Goal: Task Accomplishment & Management: Manage account settings

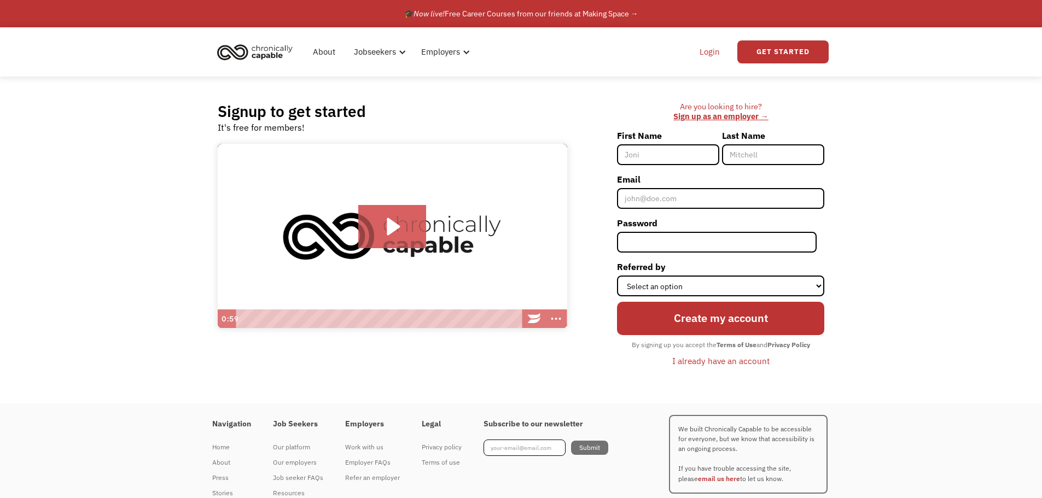
click at [707, 54] on link "Login" at bounding box center [709, 51] width 33 height 35
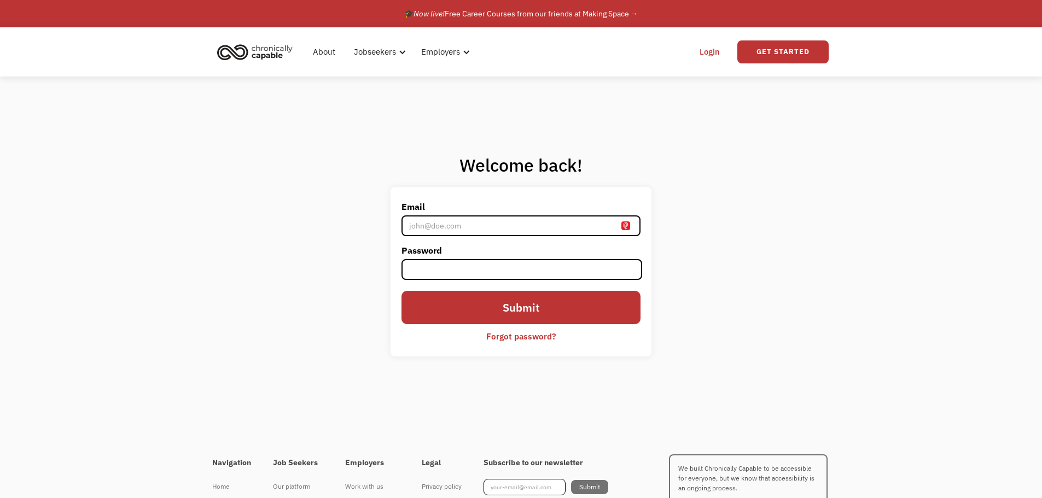
click at [482, 225] on input "Email" at bounding box center [520, 226] width 238 height 21
type input "[EMAIL_ADDRESS][DOMAIN_NAME]"
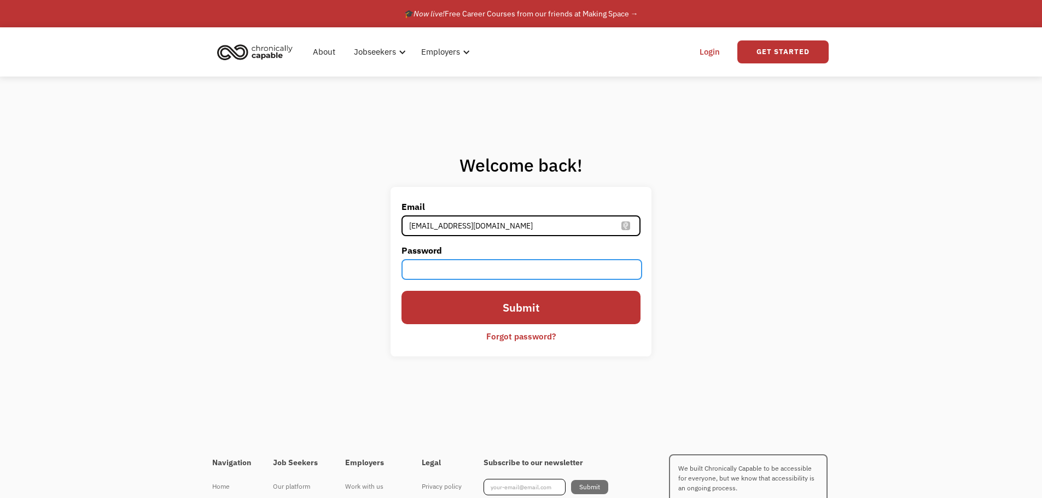
click at [401, 291] on input "Submit" at bounding box center [520, 307] width 238 height 33
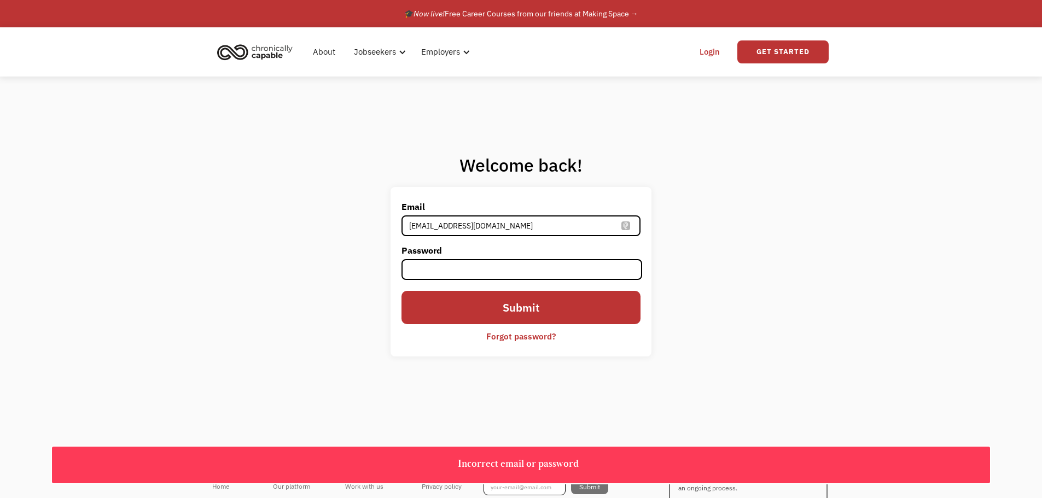
click at [538, 335] on div "Forgot password?" at bounding box center [520, 336] width 69 height 13
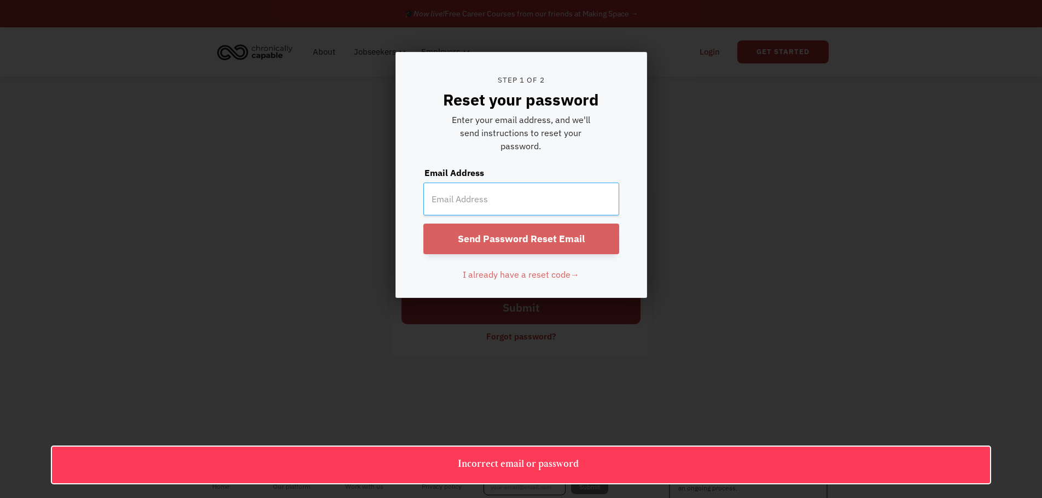
click at [495, 200] on input "email" at bounding box center [521, 199] width 196 height 33
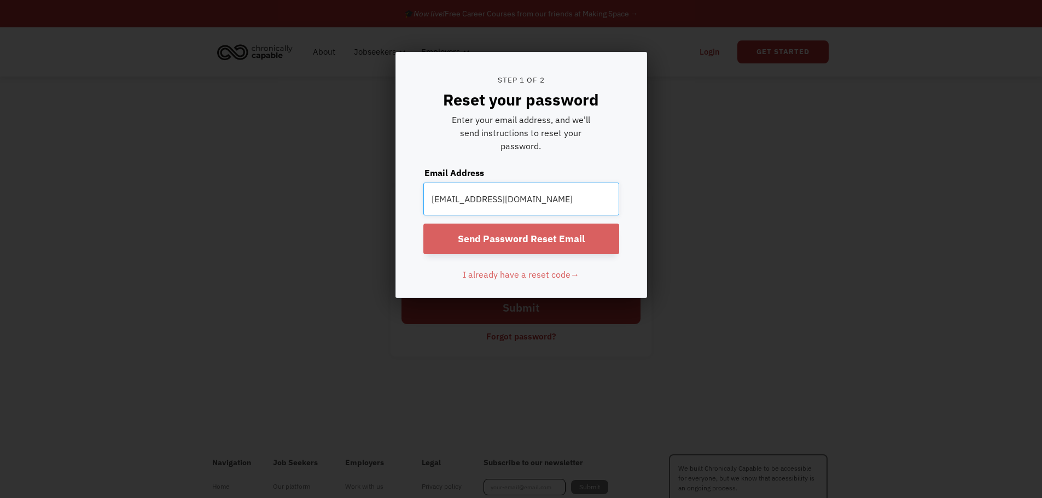
type input "charlotteclaussen@gmail.com"
click at [562, 230] on input "Send Password Reset Email" at bounding box center [521, 239] width 196 height 31
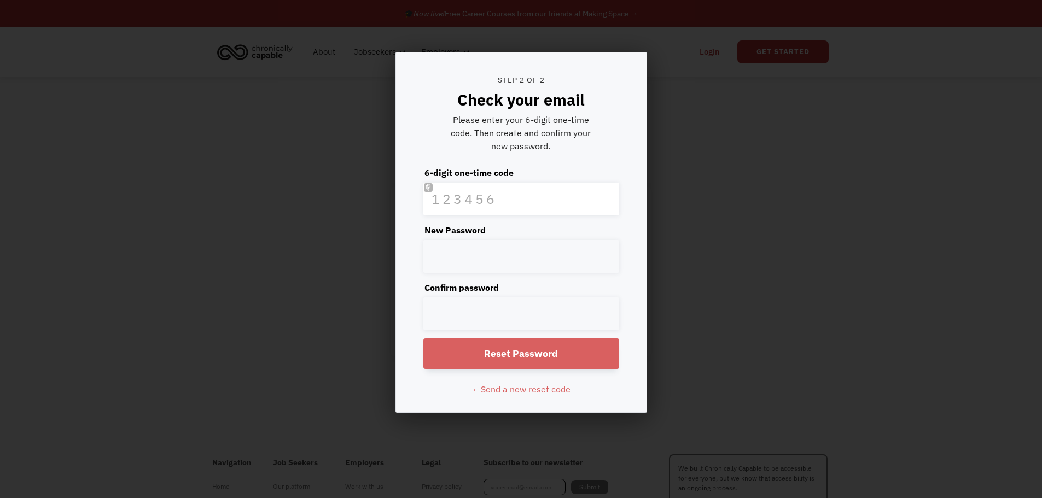
click at [562, 231] on label "New Password" at bounding box center [521, 230] width 196 height 13
click at [534, 201] on input "text" at bounding box center [521, 199] width 196 height 33
paste input "283216"
type input "283216"
click at [247, 148] on div "Step 1 of 2 Reset your password Enter your email address, and we'll send instru…" at bounding box center [521, 249] width 1042 height 498
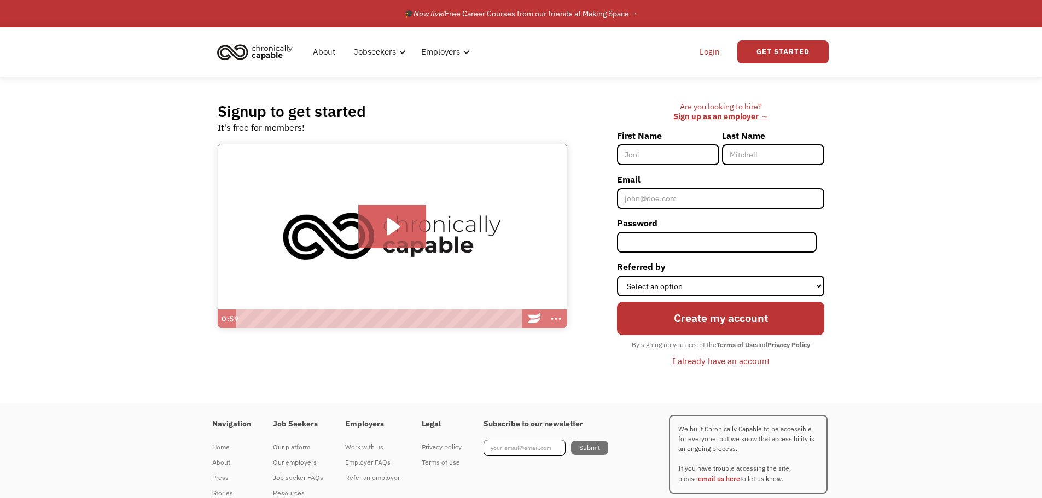
click at [702, 50] on link "Login" at bounding box center [709, 51] width 33 height 35
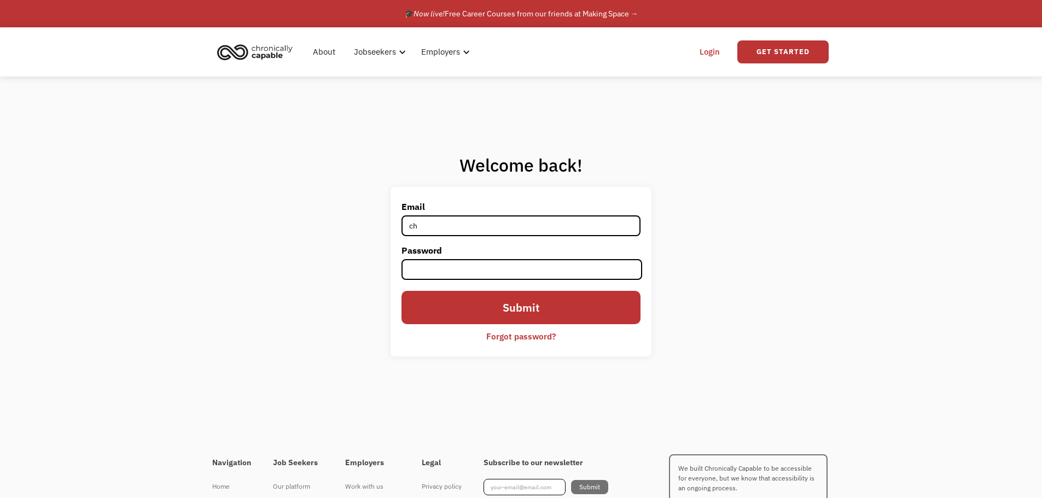
type input "[EMAIL_ADDRESS][DOMAIN_NAME]"
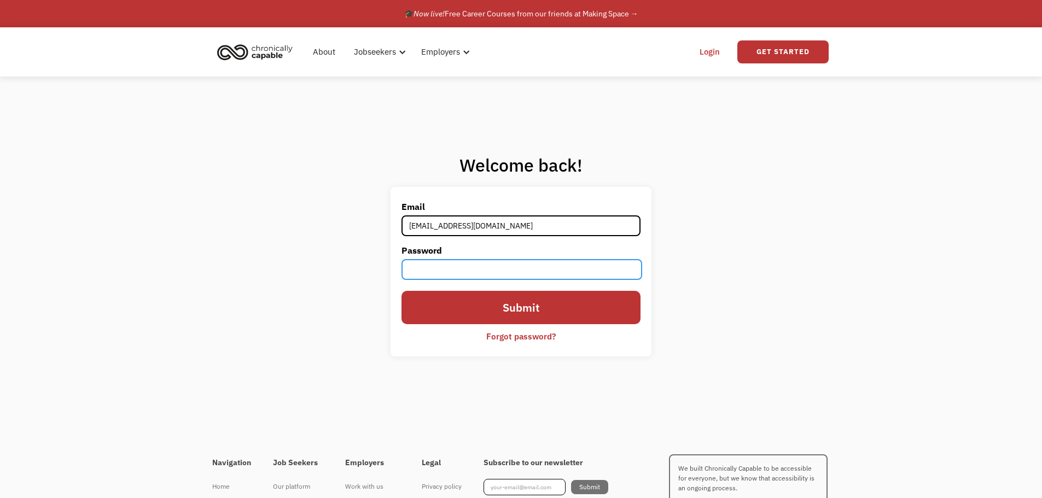
click at [401, 291] on input "Submit" at bounding box center [520, 307] width 238 height 33
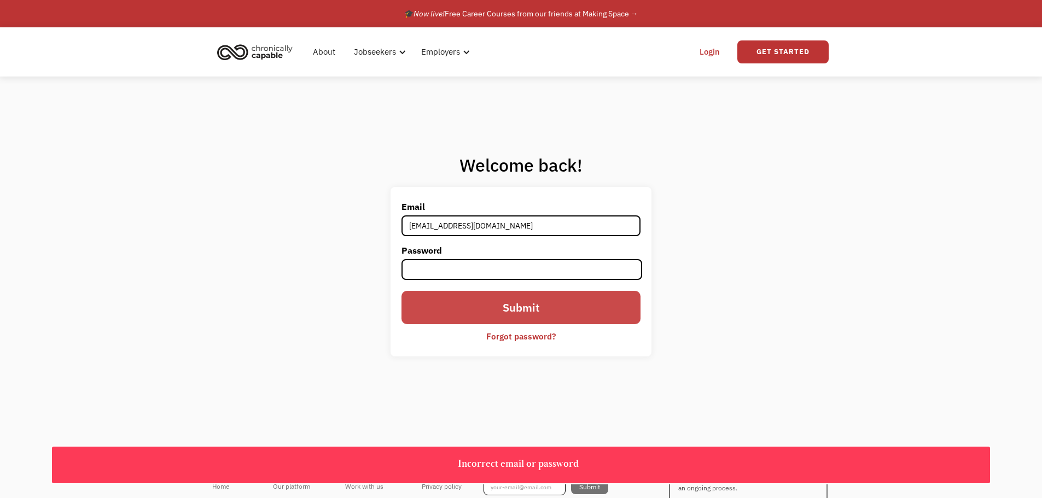
click at [525, 309] on input "Submit" at bounding box center [520, 307] width 238 height 33
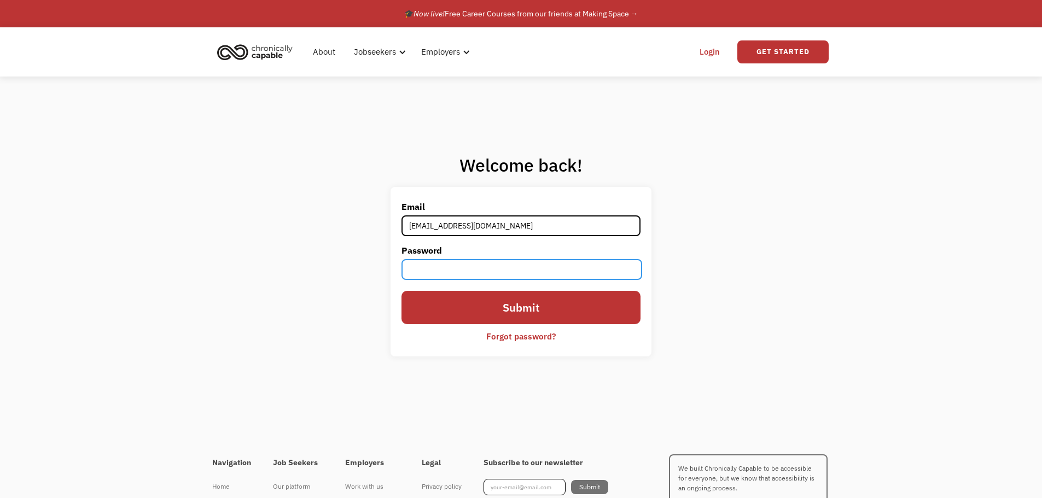
click at [350, 264] on div "Welcome back! Email charlotteclaussen@gmail.com Password Submit Forgot password…" at bounding box center [521, 260] width 1042 height 366
click at [401, 291] on input "Submit" at bounding box center [520, 307] width 238 height 33
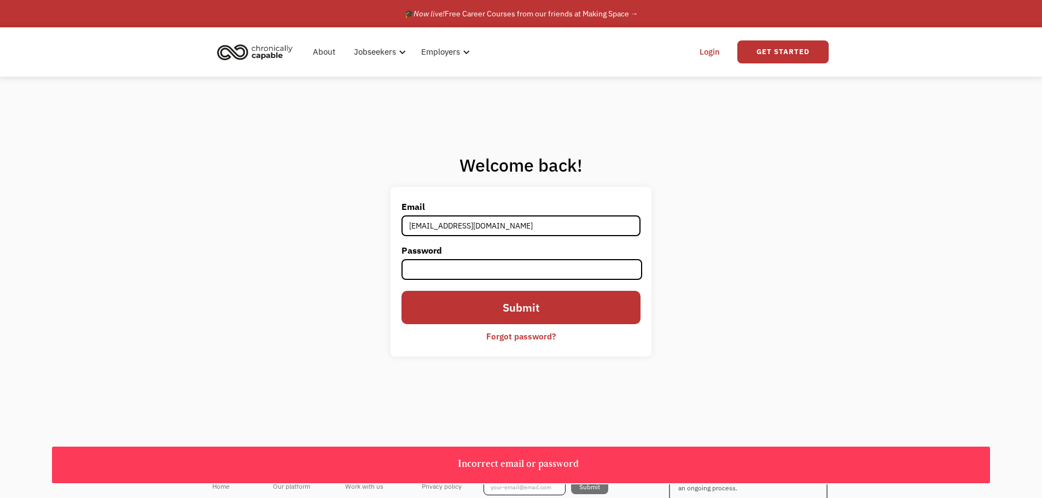
click at [529, 340] on div "Forgot password?" at bounding box center [520, 336] width 69 height 13
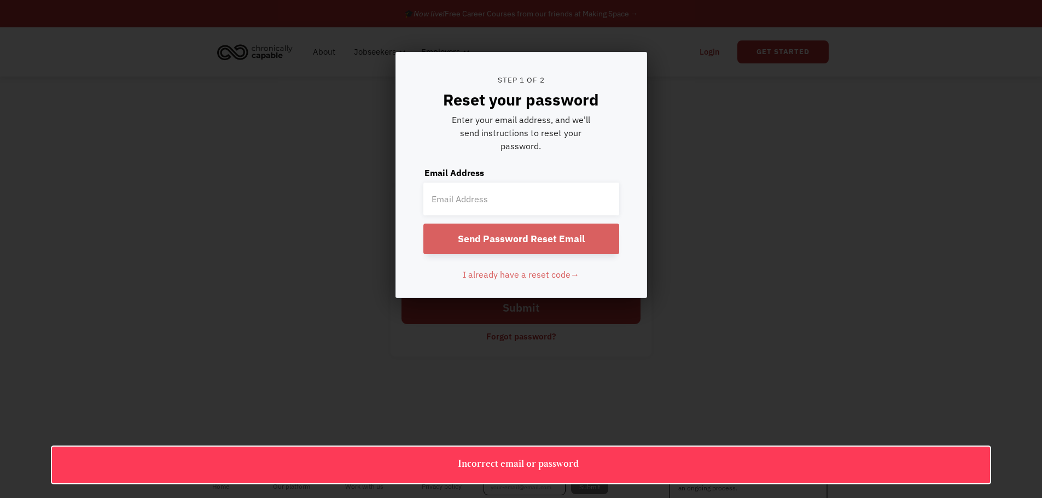
click at [563, 274] on span "I already have a reset code" at bounding box center [517, 274] width 108 height 11
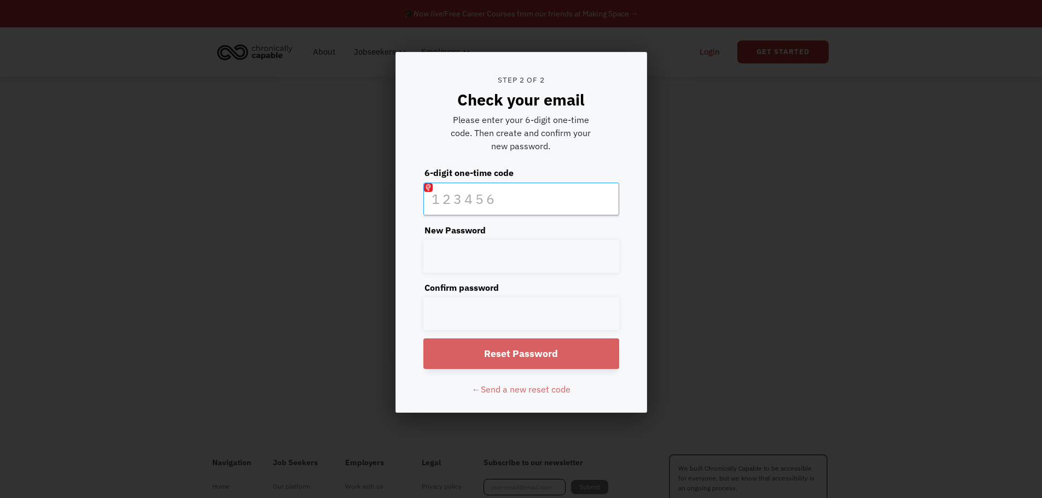
click at [494, 190] on input "text" at bounding box center [521, 199] width 196 height 33
paste input "283216"
type input "283216"
click at [423, 339] on input "Reset Password" at bounding box center [521, 354] width 196 height 31
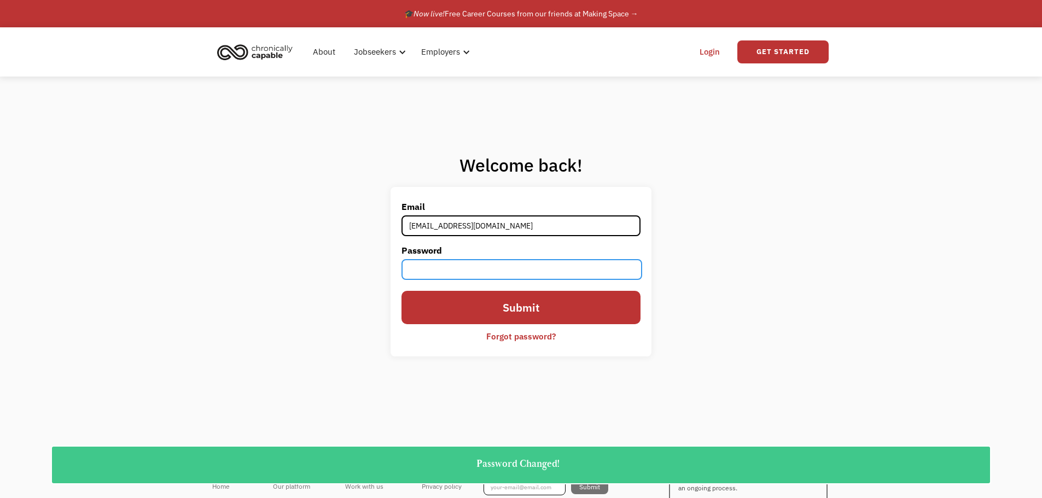
click at [363, 271] on div "Welcome back! Email charlotteclaussen@gmail.com Password Submit Forgot password…" at bounding box center [521, 260] width 1042 height 366
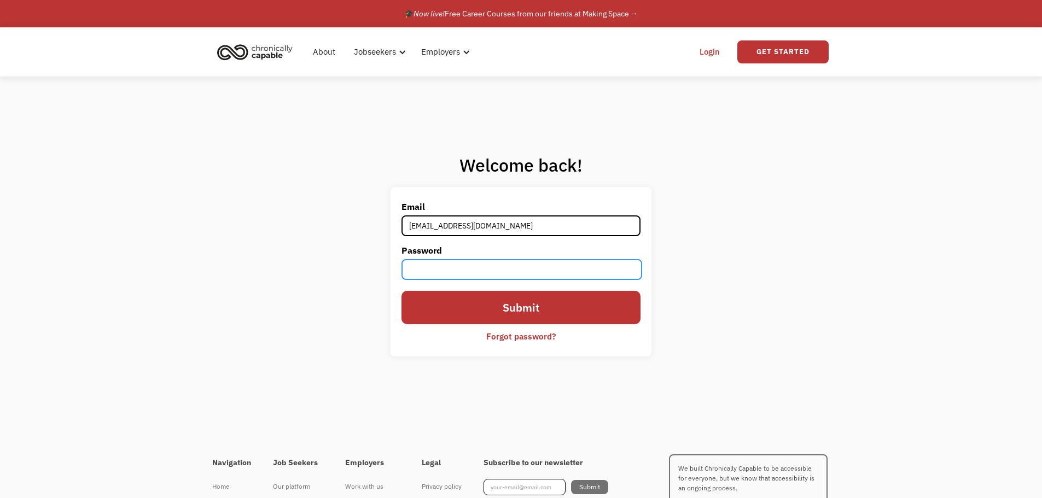
click at [401, 291] on input "Submit" at bounding box center [520, 307] width 238 height 33
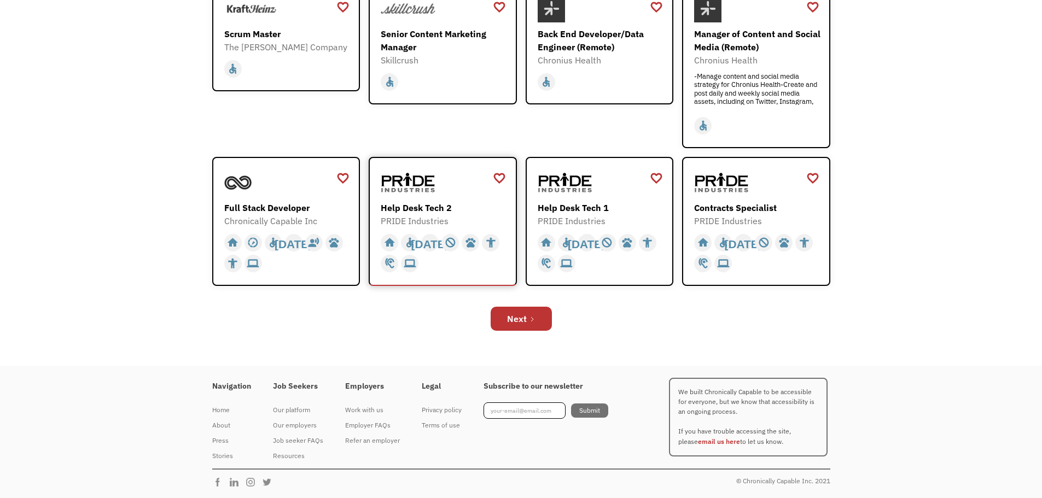
scroll to position [344, 0]
click at [519, 322] on div "Next" at bounding box center [517, 319] width 20 height 13
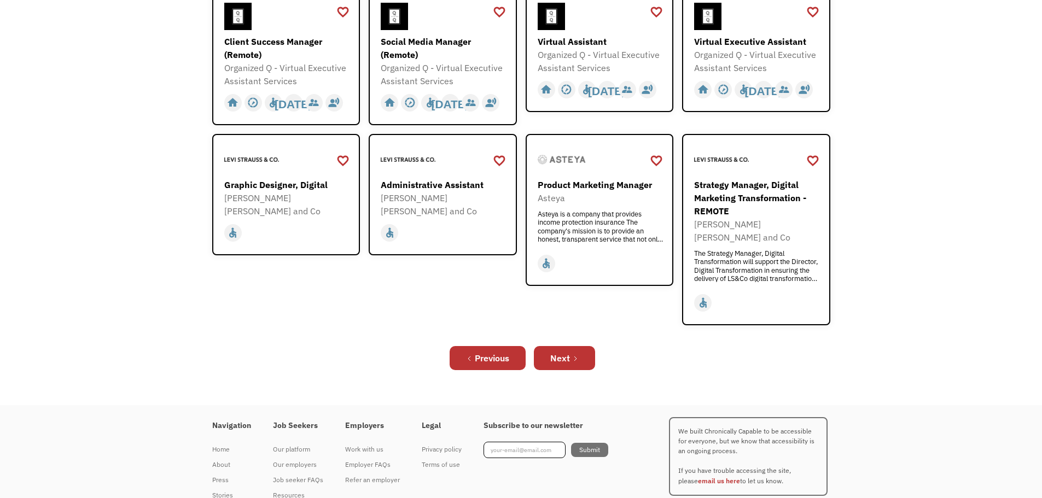
scroll to position [364, 0]
click at [566, 346] on link "Next" at bounding box center [564, 358] width 61 height 24
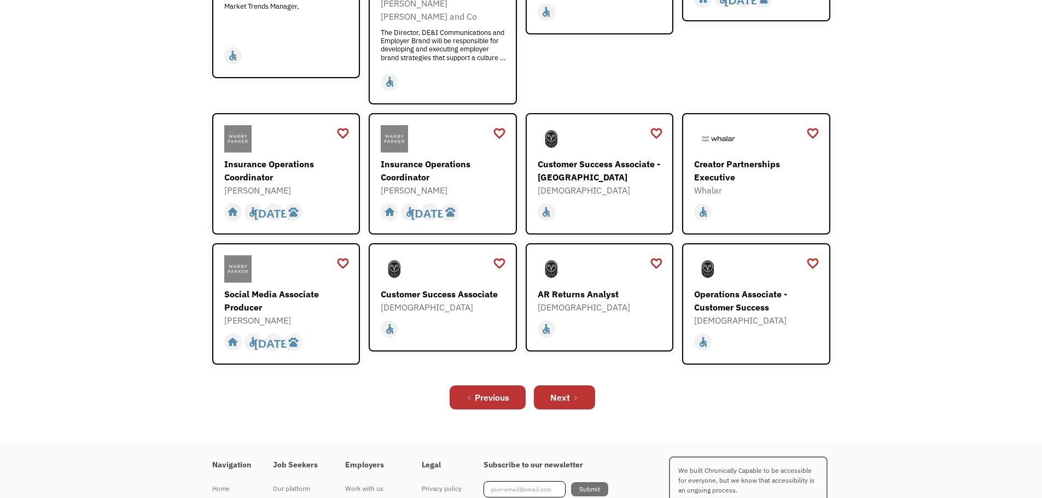
scroll to position [363, 0]
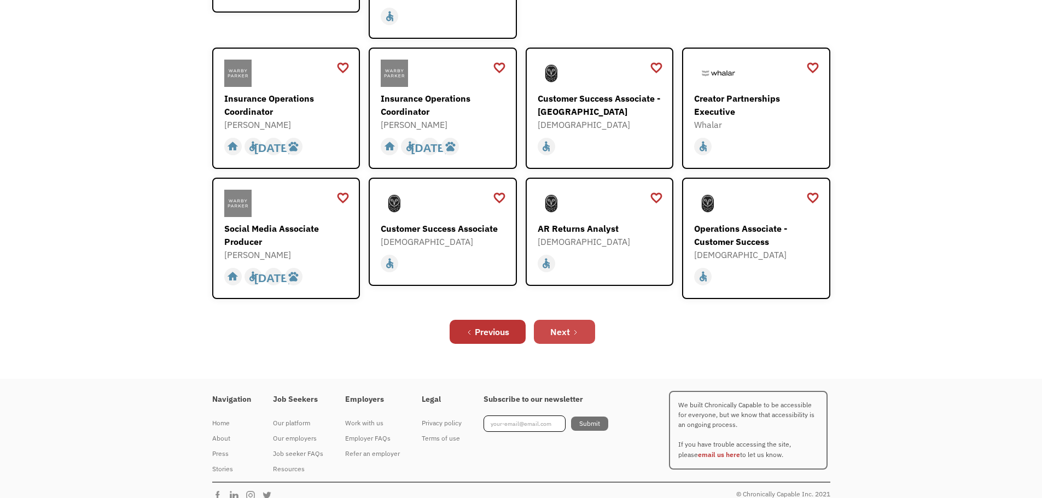
click at [560, 325] on div "Next" at bounding box center [560, 331] width 20 height 13
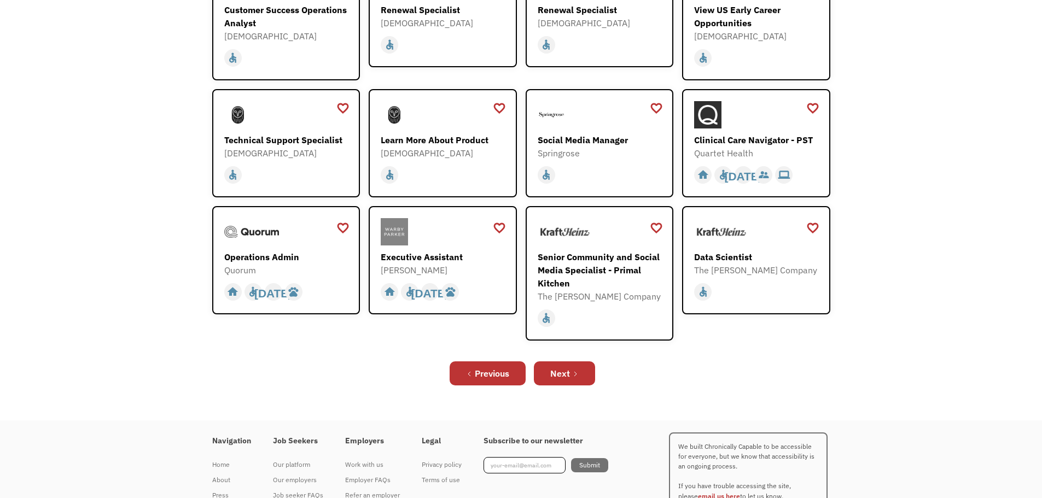
scroll to position [254, 0]
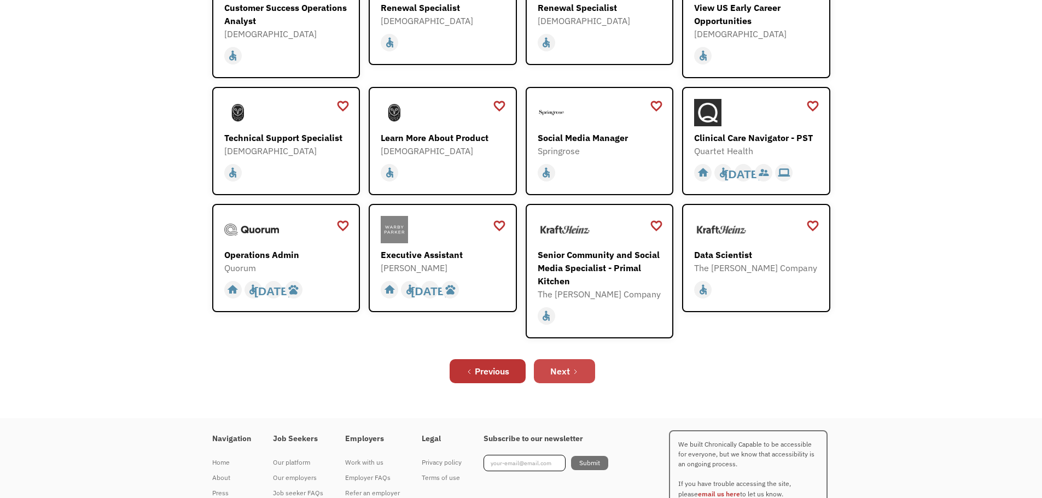
click at [569, 367] on div "Next" at bounding box center [560, 371] width 20 height 13
